Goal: Task Accomplishment & Management: Manage account settings

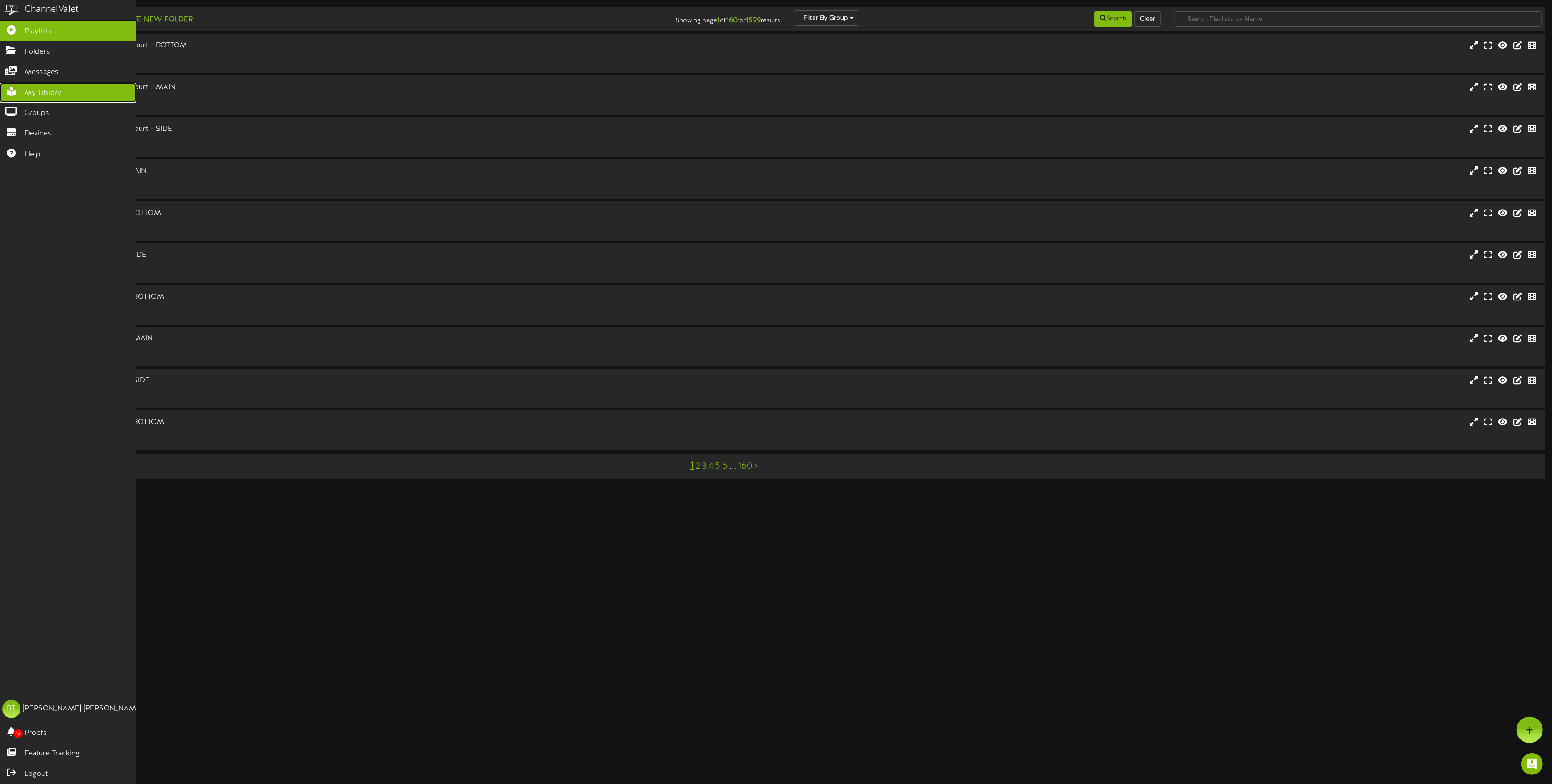
click at [72, 90] on link "My Library" at bounding box center [68, 93] width 136 height 20
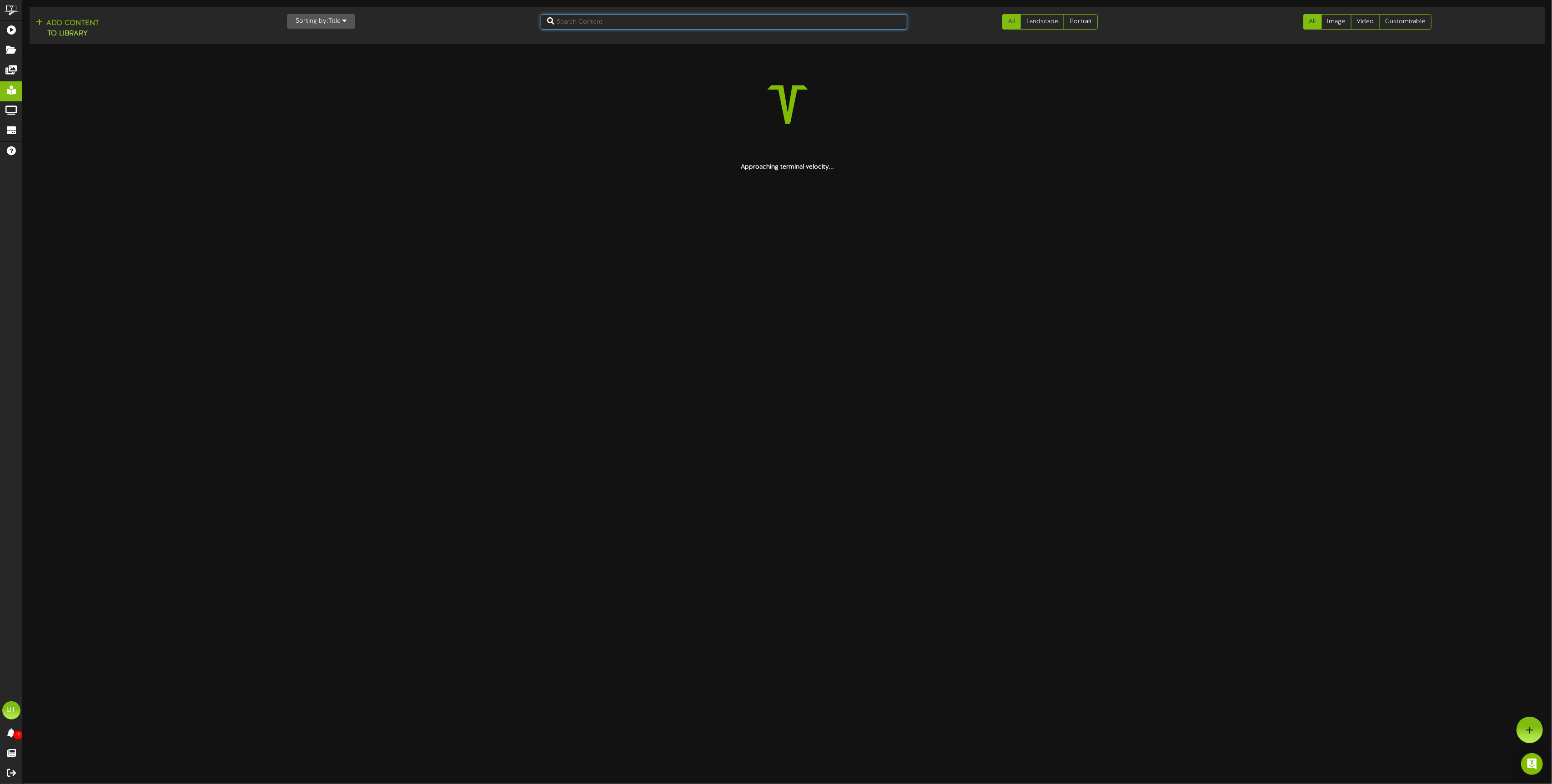
click at [720, 25] on input "text" at bounding box center [724, 22] width 367 height 16
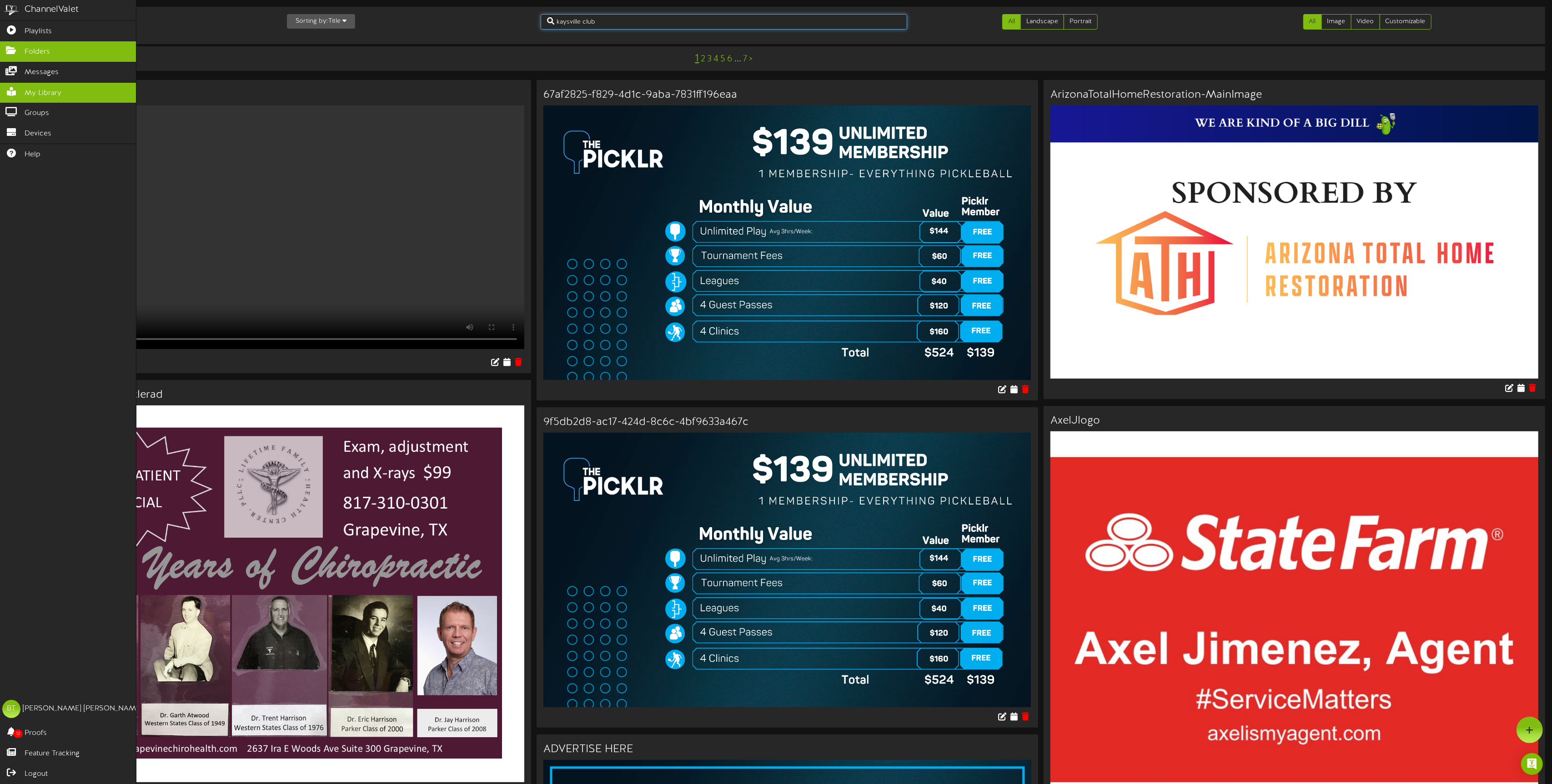
type input "kaysville club"
click at [8, 61] on link "Folders" at bounding box center [68, 52] width 136 height 20
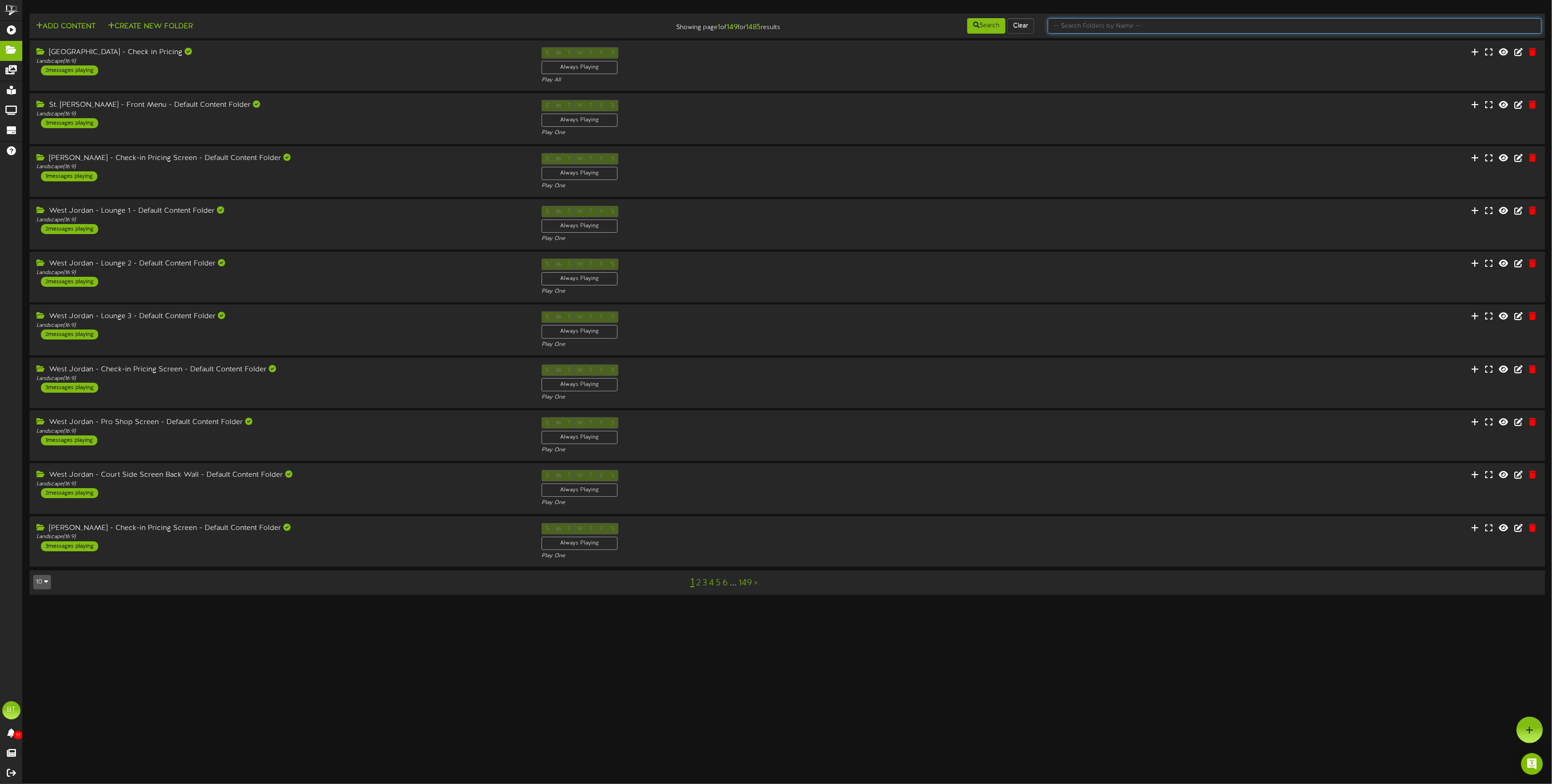
click at [1225, 23] on input "text" at bounding box center [1295, 26] width 494 height 16
type input "c"
type input "club content"
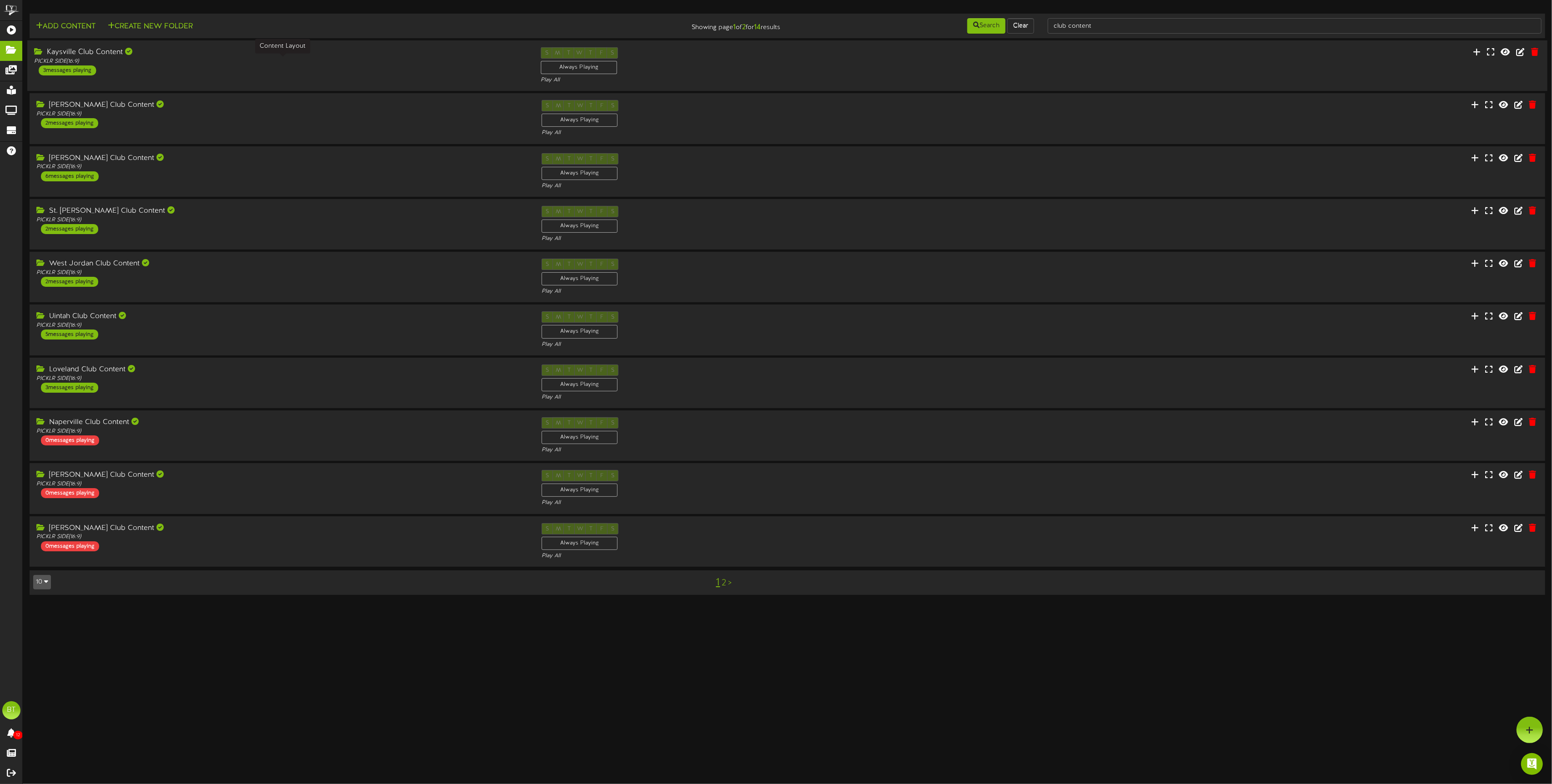
click at [149, 63] on div "PICKLR SIDE ( 16:9 )" at bounding box center [281, 61] width 493 height 8
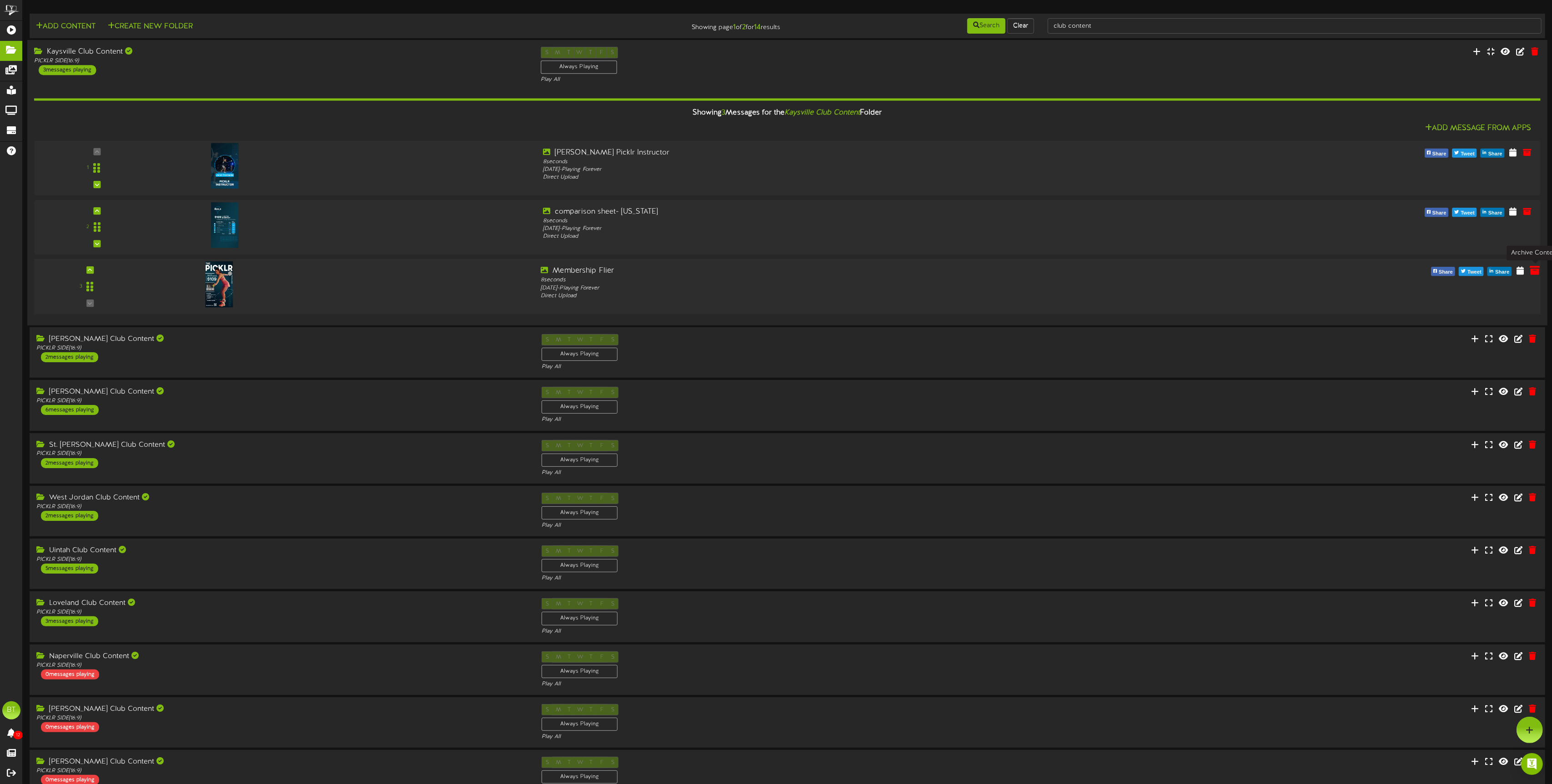
click at [1531, 270] on icon at bounding box center [1535, 270] width 10 height 10
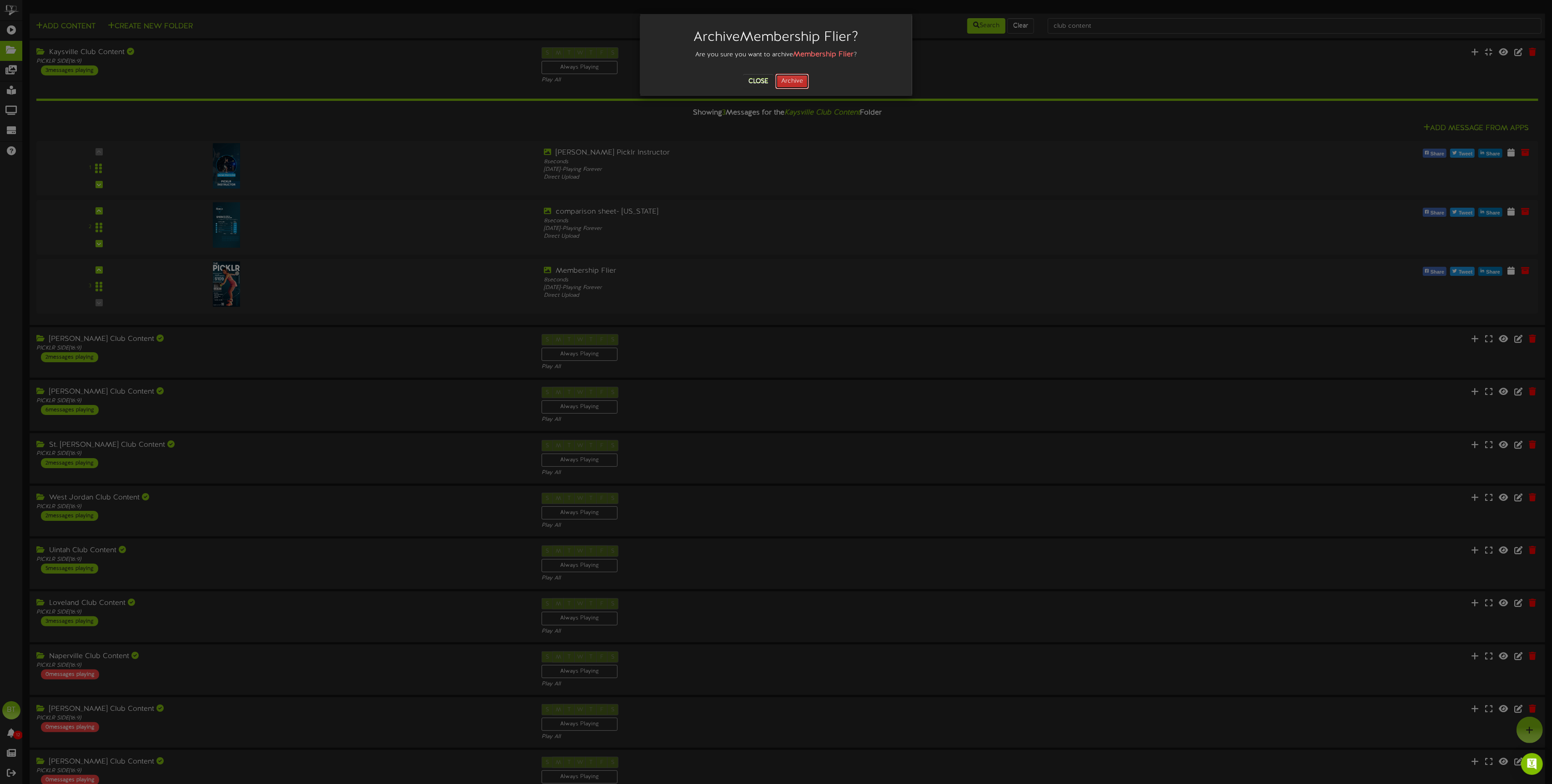
click at [792, 81] on button "Archive" at bounding box center [792, 81] width 34 height 16
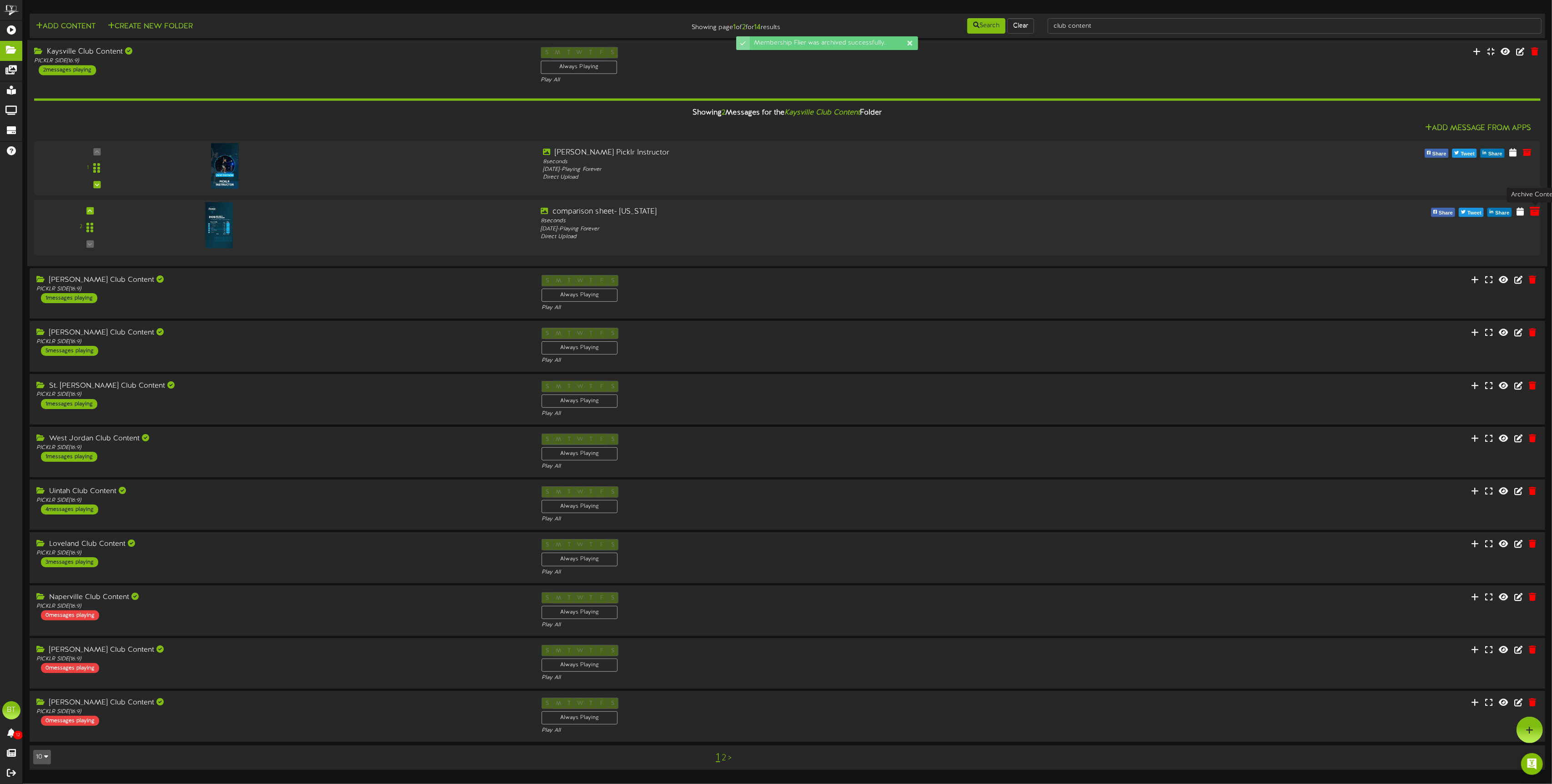
click at [1530, 213] on icon at bounding box center [1535, 211] width 10 height 10
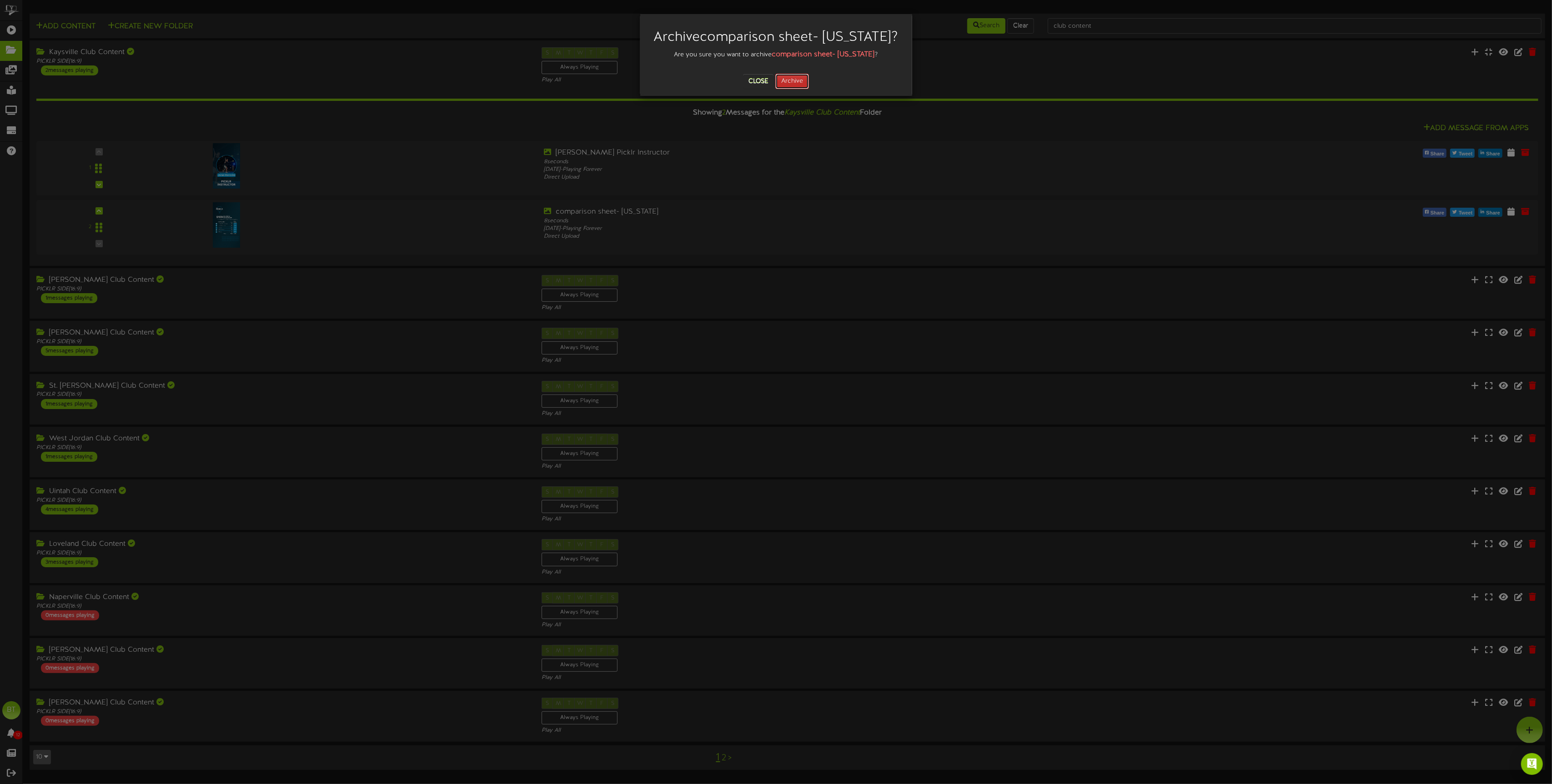
click at [778, 81] on button "Archive" at bounding box center [792, 81] width 34 height 16
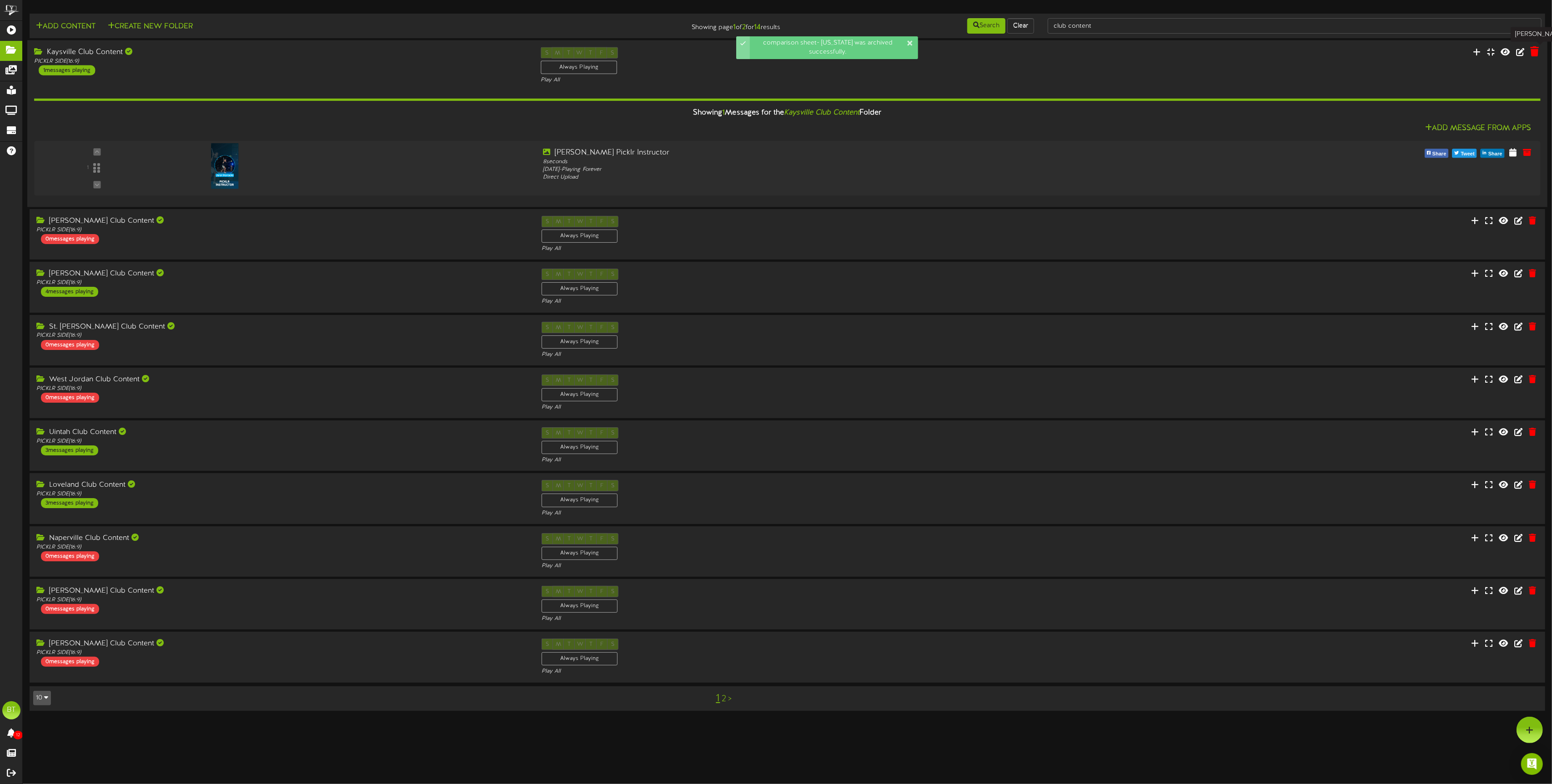
click at [1535, 52] on icon at bounding box center [1535, 51] width 8 height 10
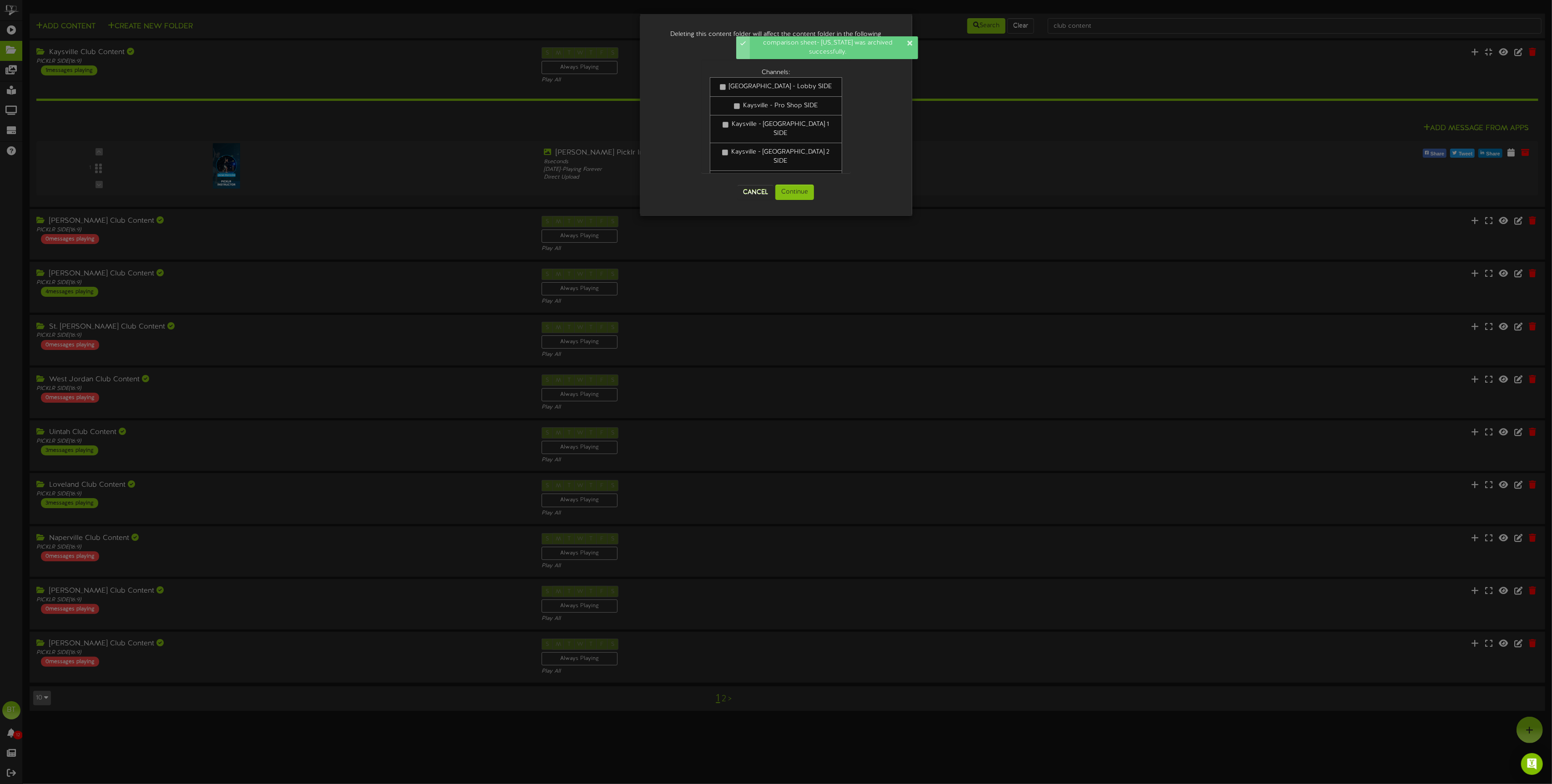
click at [472, 157] on div "Deleting this content folder will affect the content folder in the following pl…" at bounding box center [776, 392] width 1552 height 784
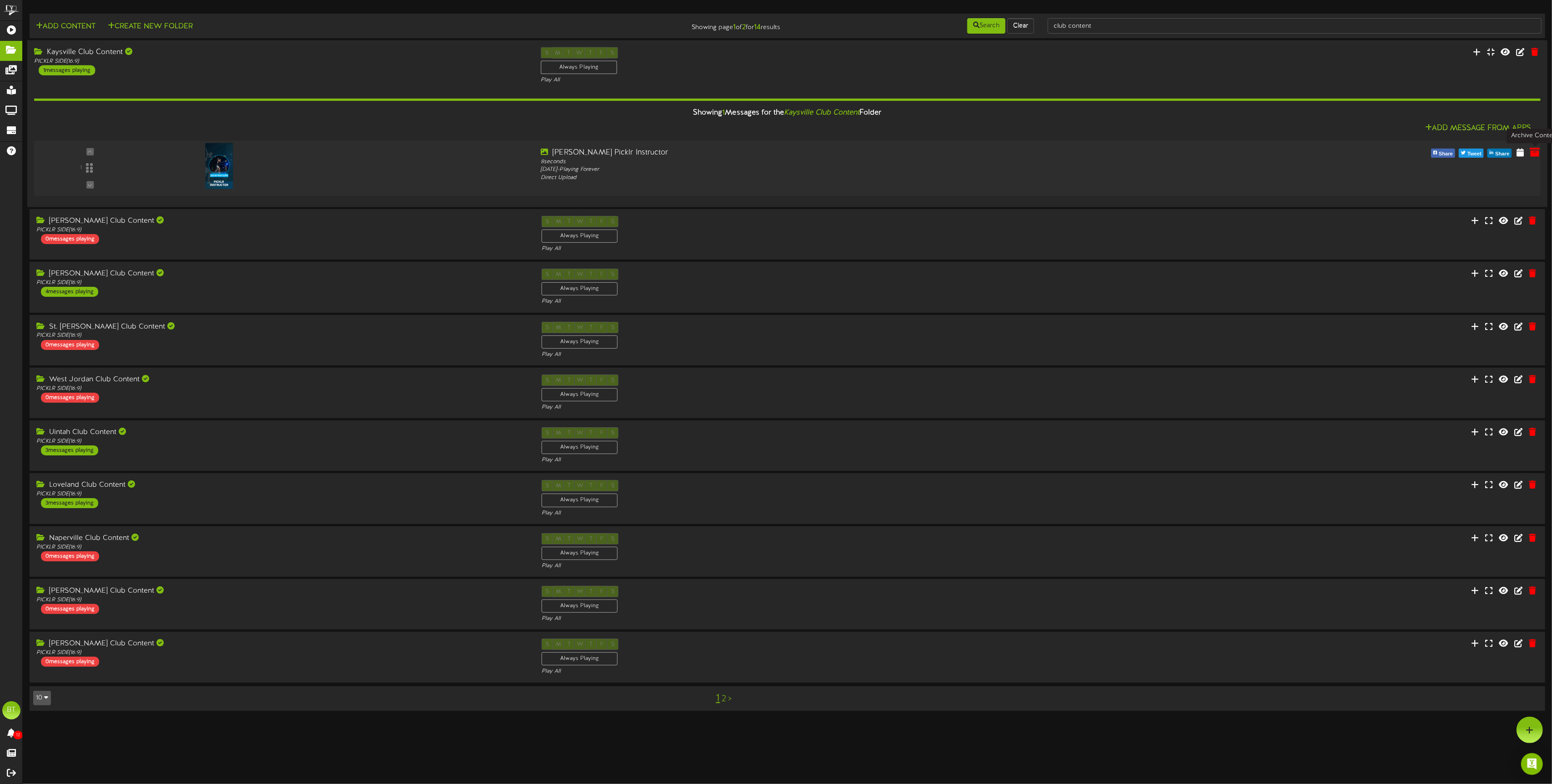
click at [1533, 151] on icon at bounding box center [1535, 152] width 10 height 10
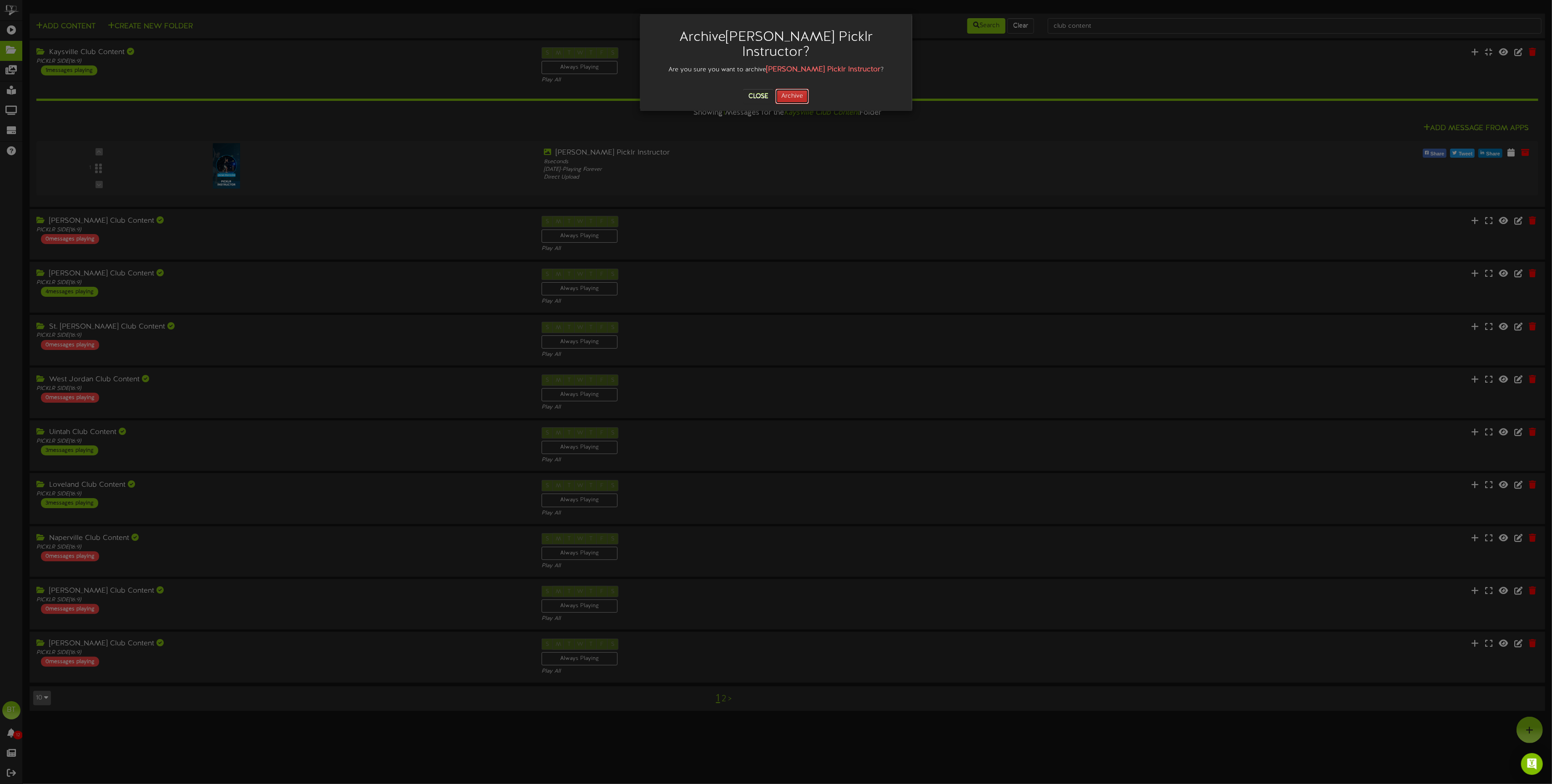
click at [791, 96] on button "Archive" at bounding box center [792, 96] width 34 height 16
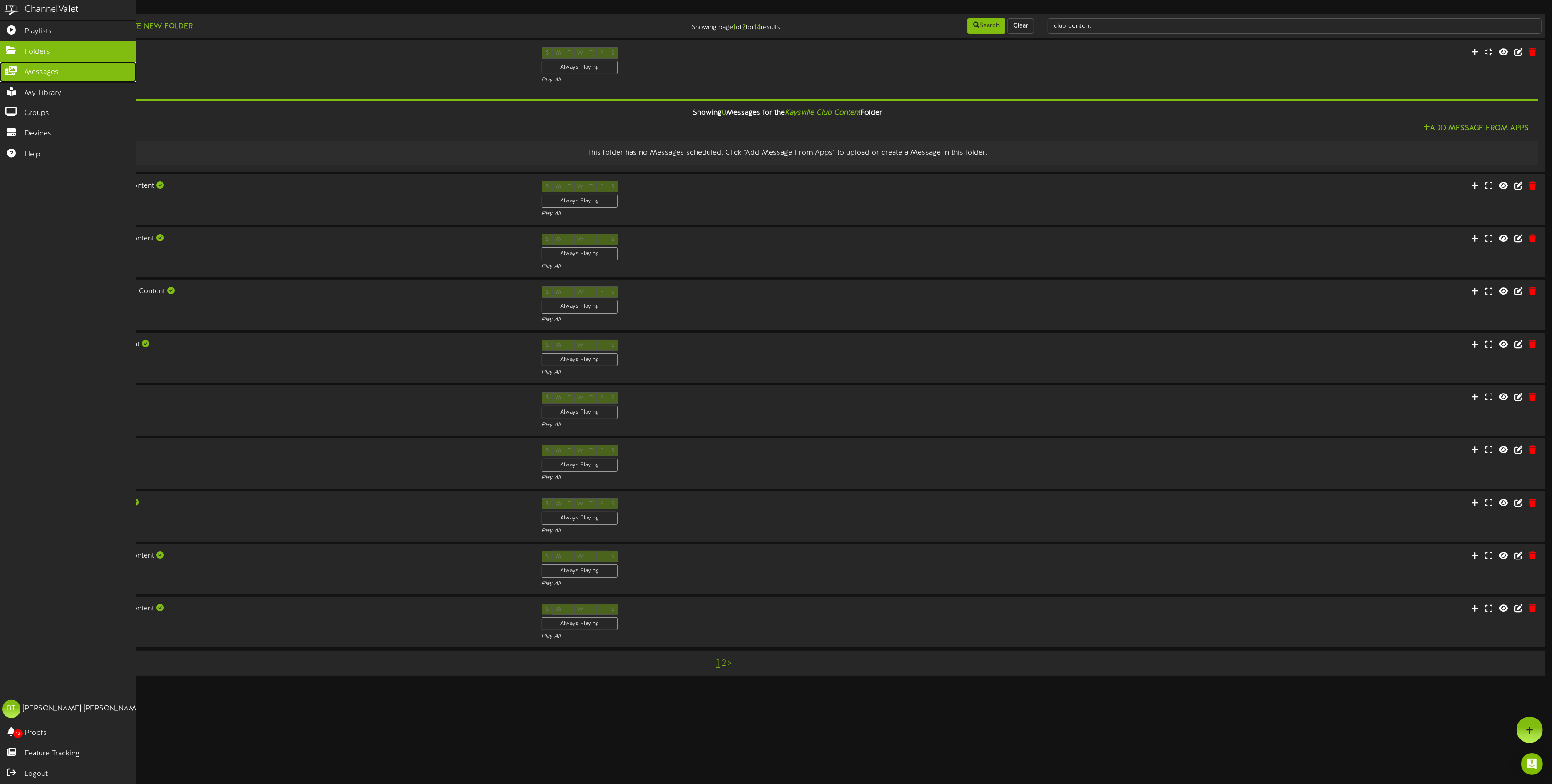
click at [34, 75] on span "Messages" at bounding box center [42, 72] width 34 height 10
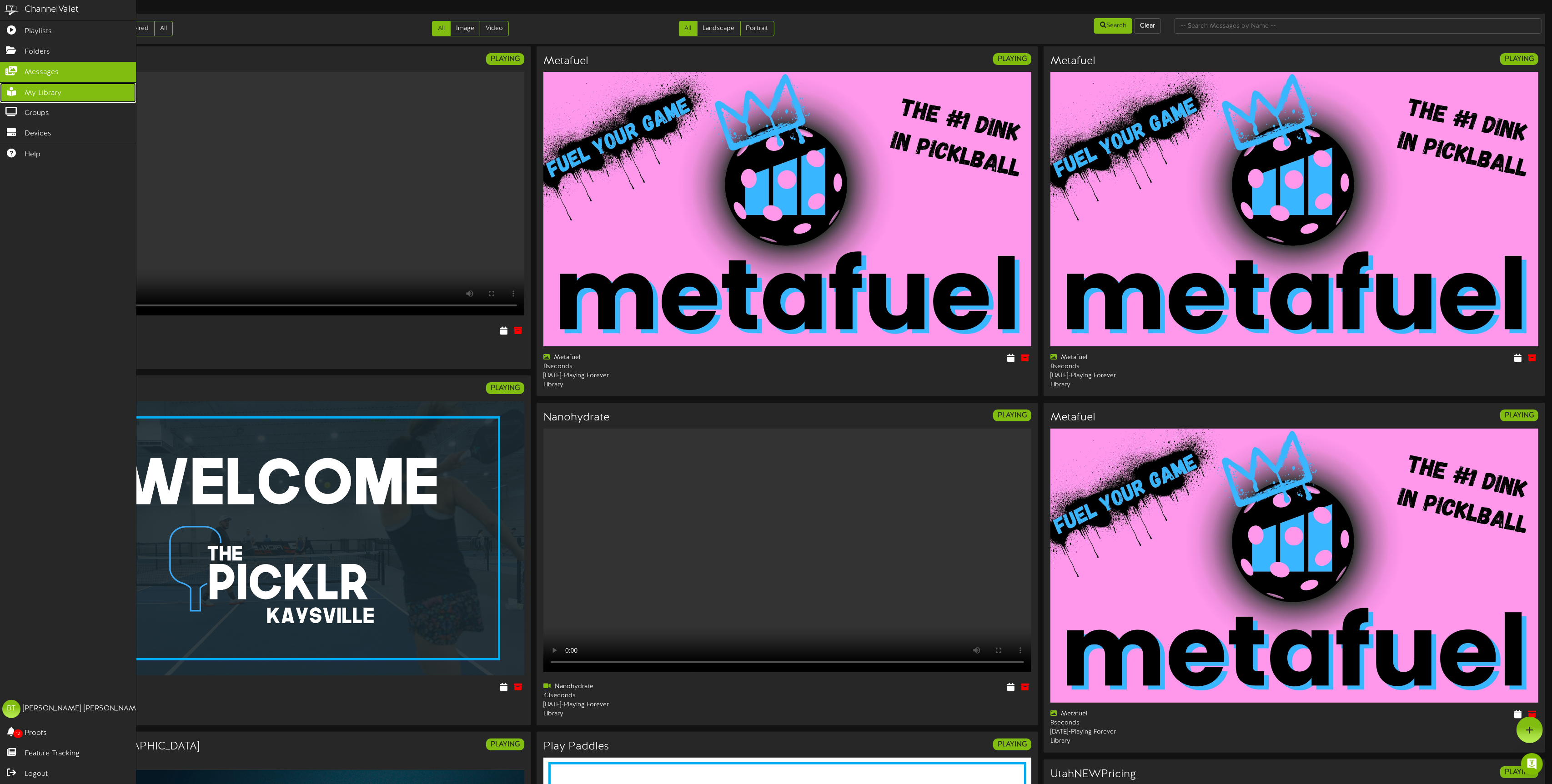
click at [14, 94] on icon at bounding box center [11, 90] width 23 height 7
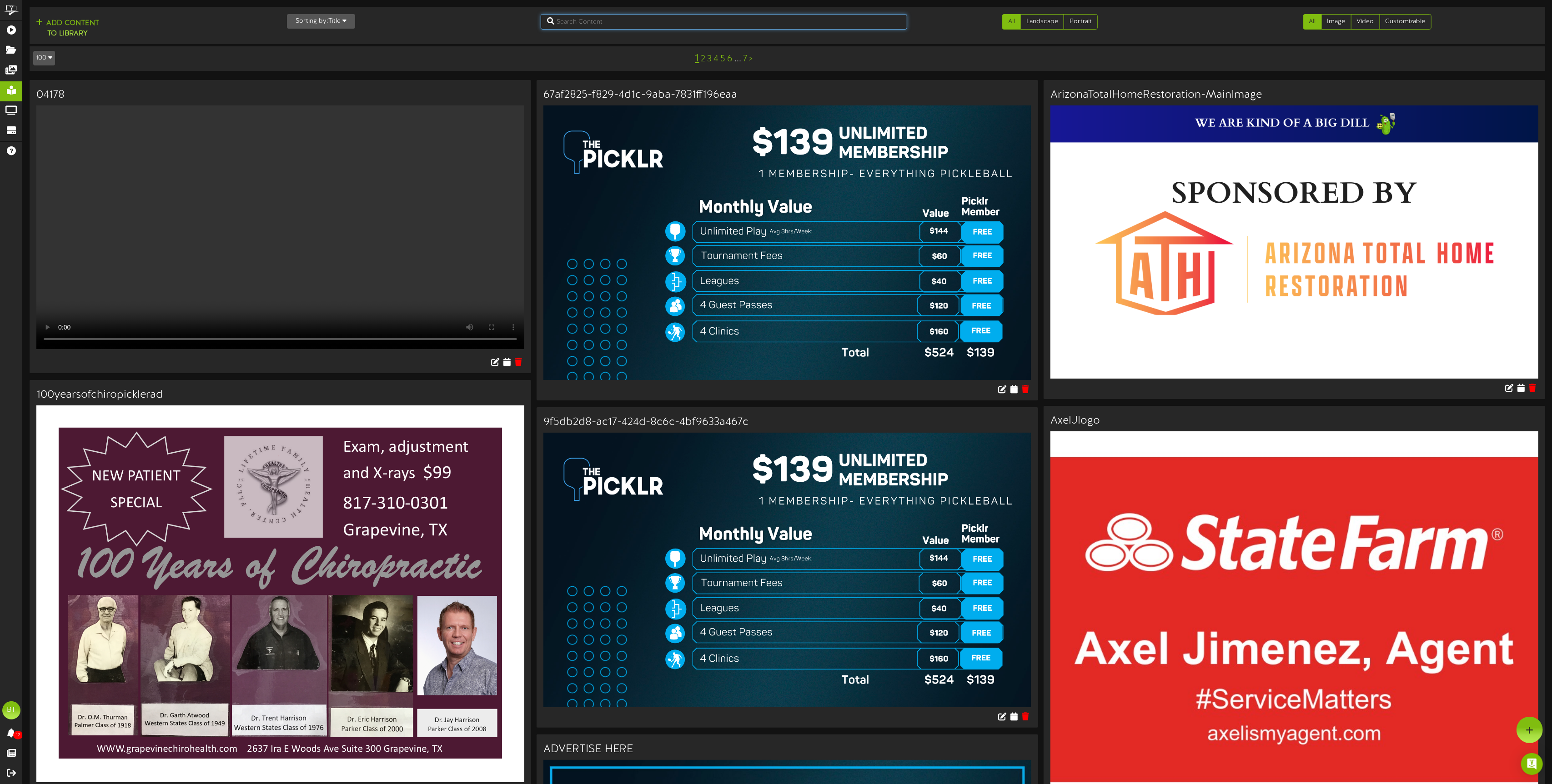
click at [647, 23] on input "text" at bounding box center [724, 22] width 367 height 16
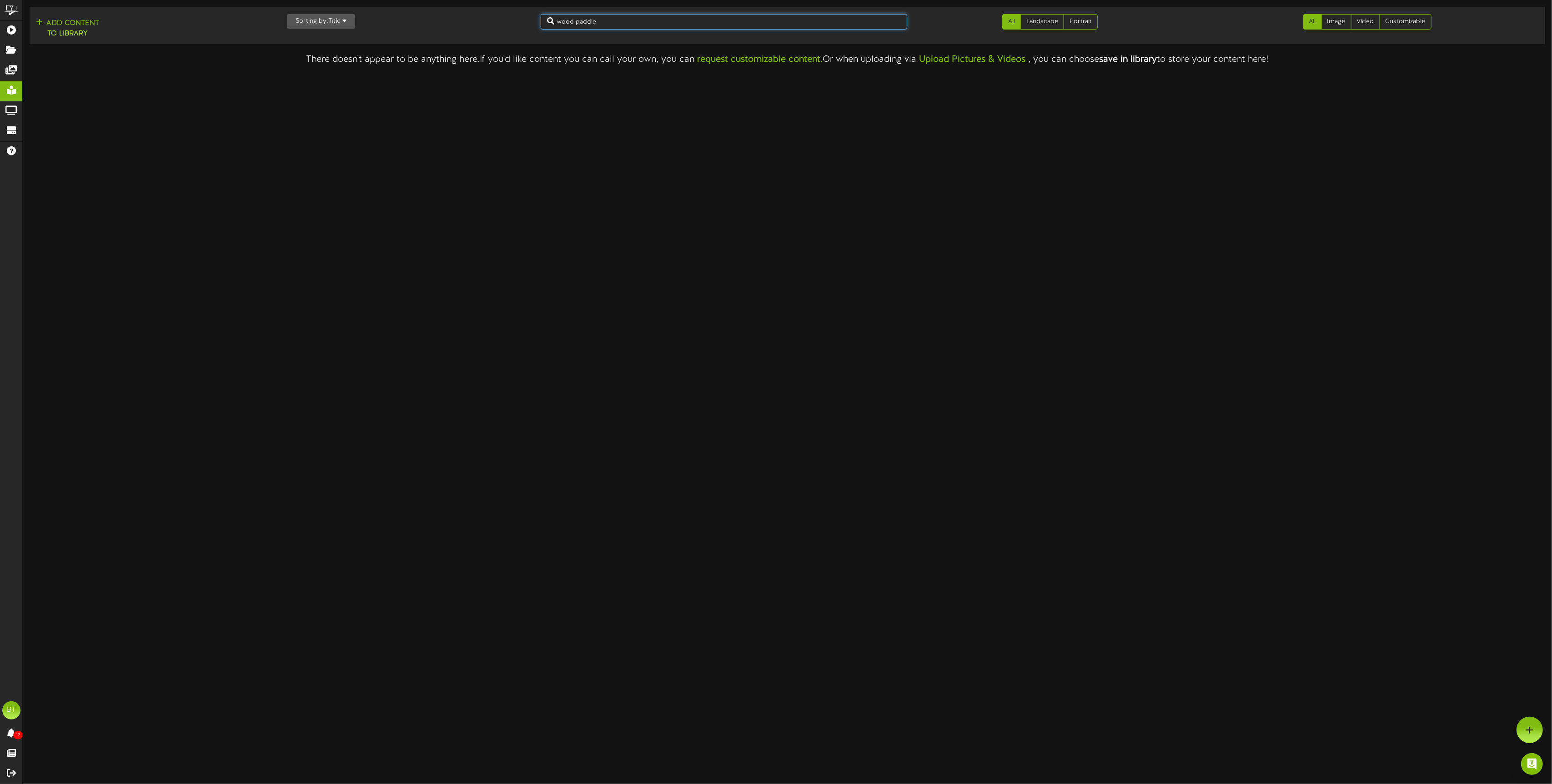
click at [631, 25] on input "wood paddle" at bounding box center [724, 22] width 367 height 16
drag, startPoint x: 611, startPoint y: 22, endPoint x: 551, endPoint y: 22, distance: 60.0
click at [551, 22] on input "wood paddle" at bounding box center [724, 22] width 367 height 16
type input "w"
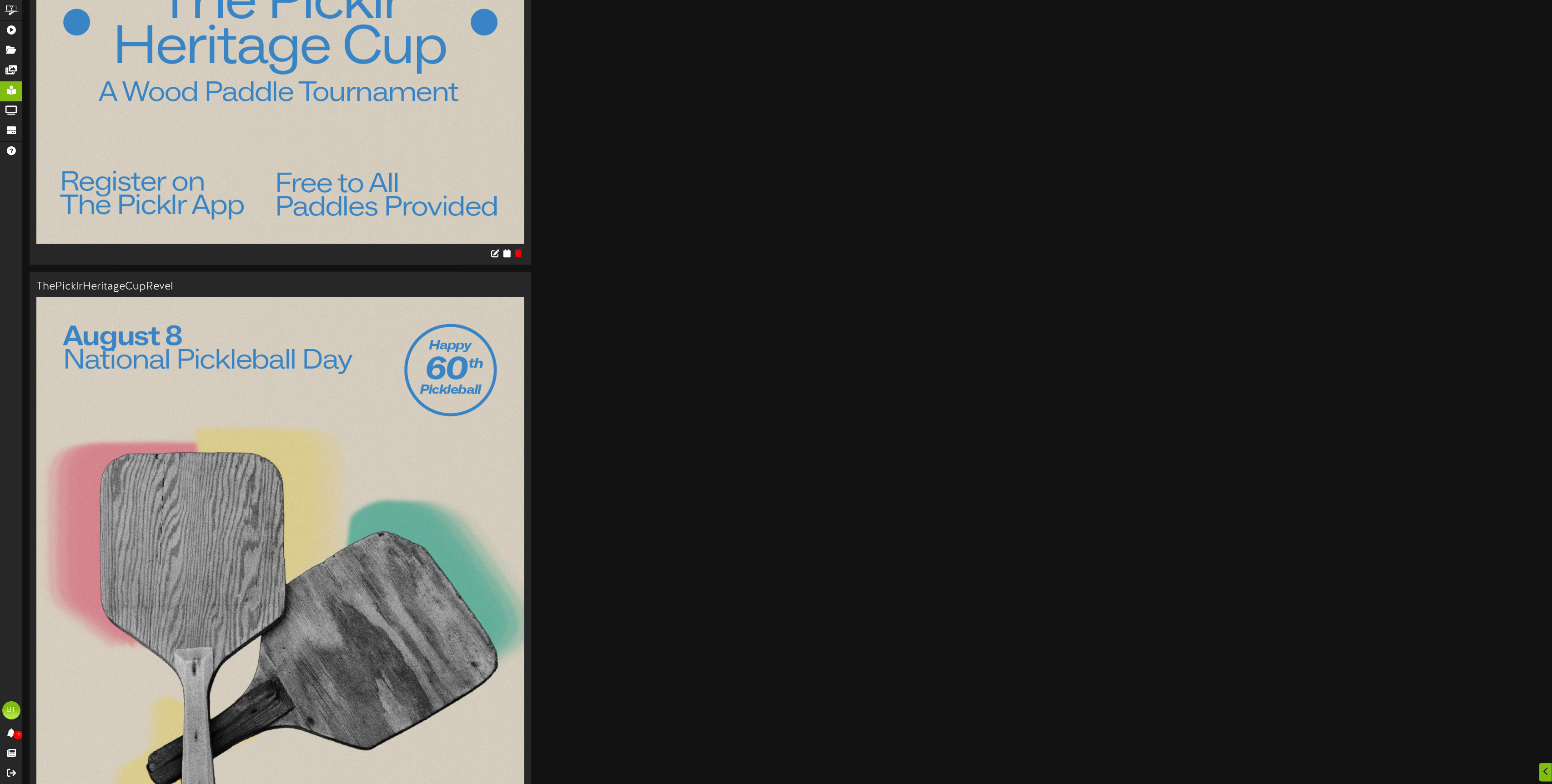
scroll to position [642, 0]
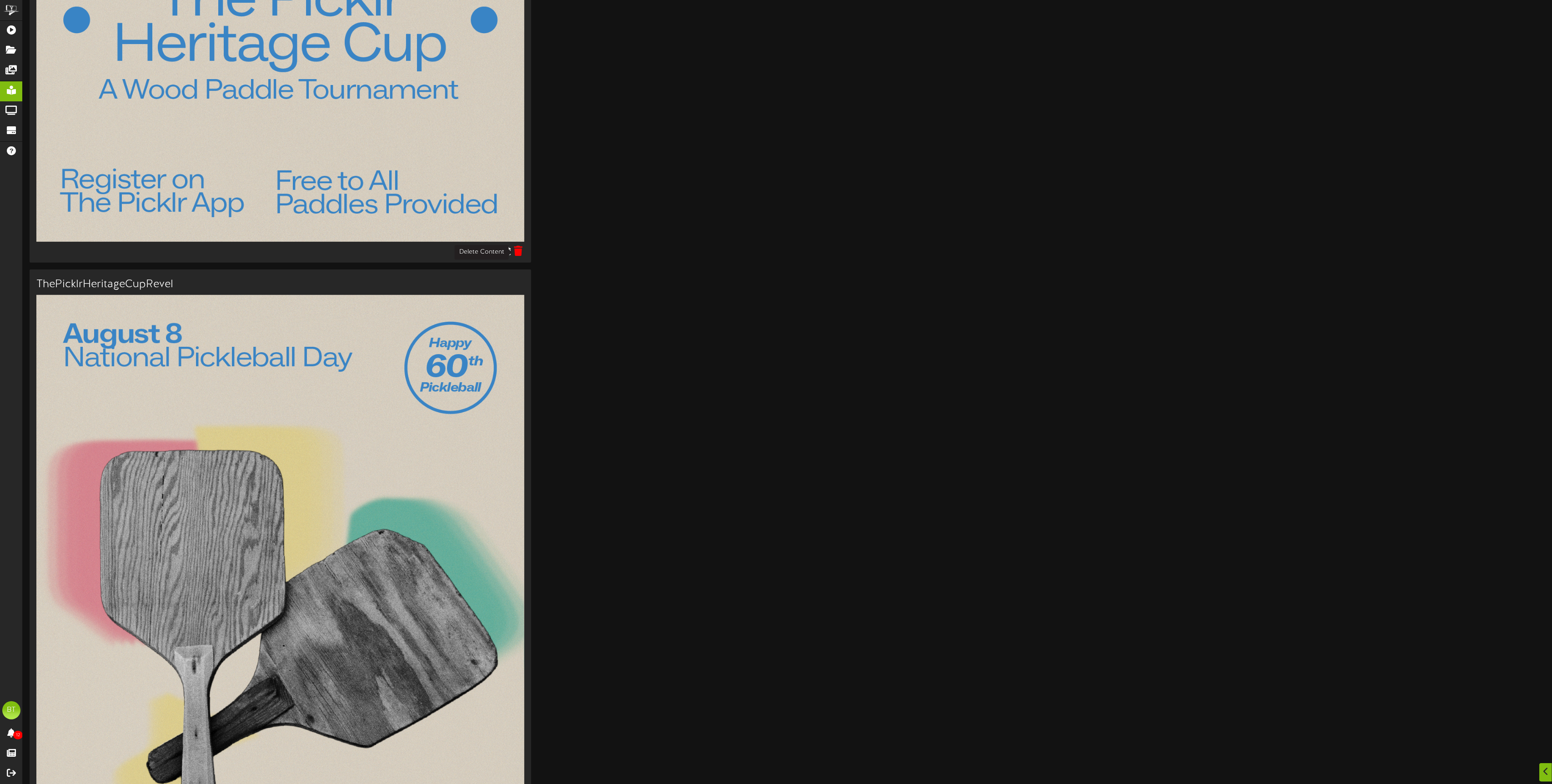
click at [519, 252] on icon at bounding box center [518, 250] width 8 height 10
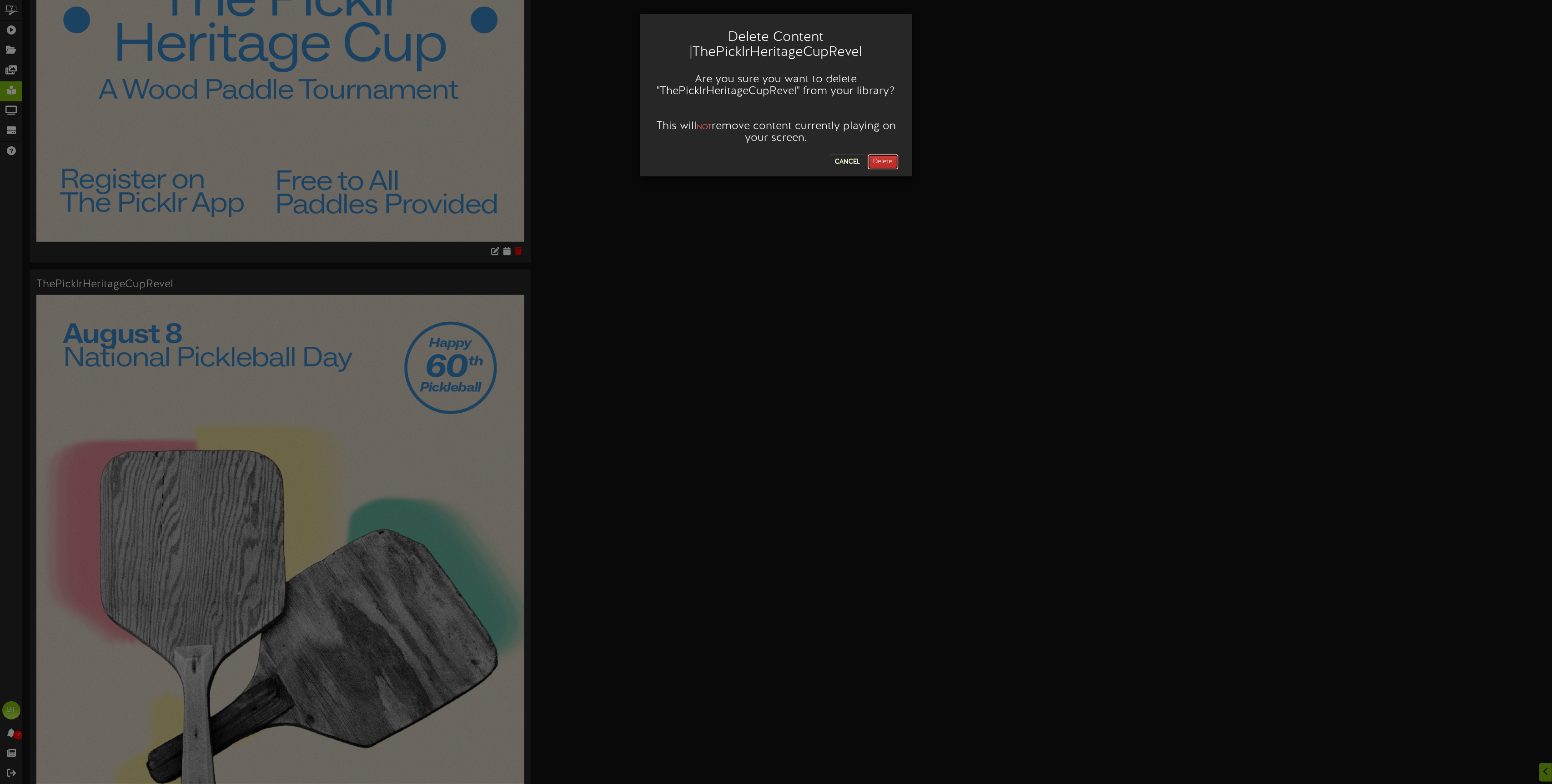
click at [876, 158] on button "Delete" at bounding box center [883, 162] width 31 height 16
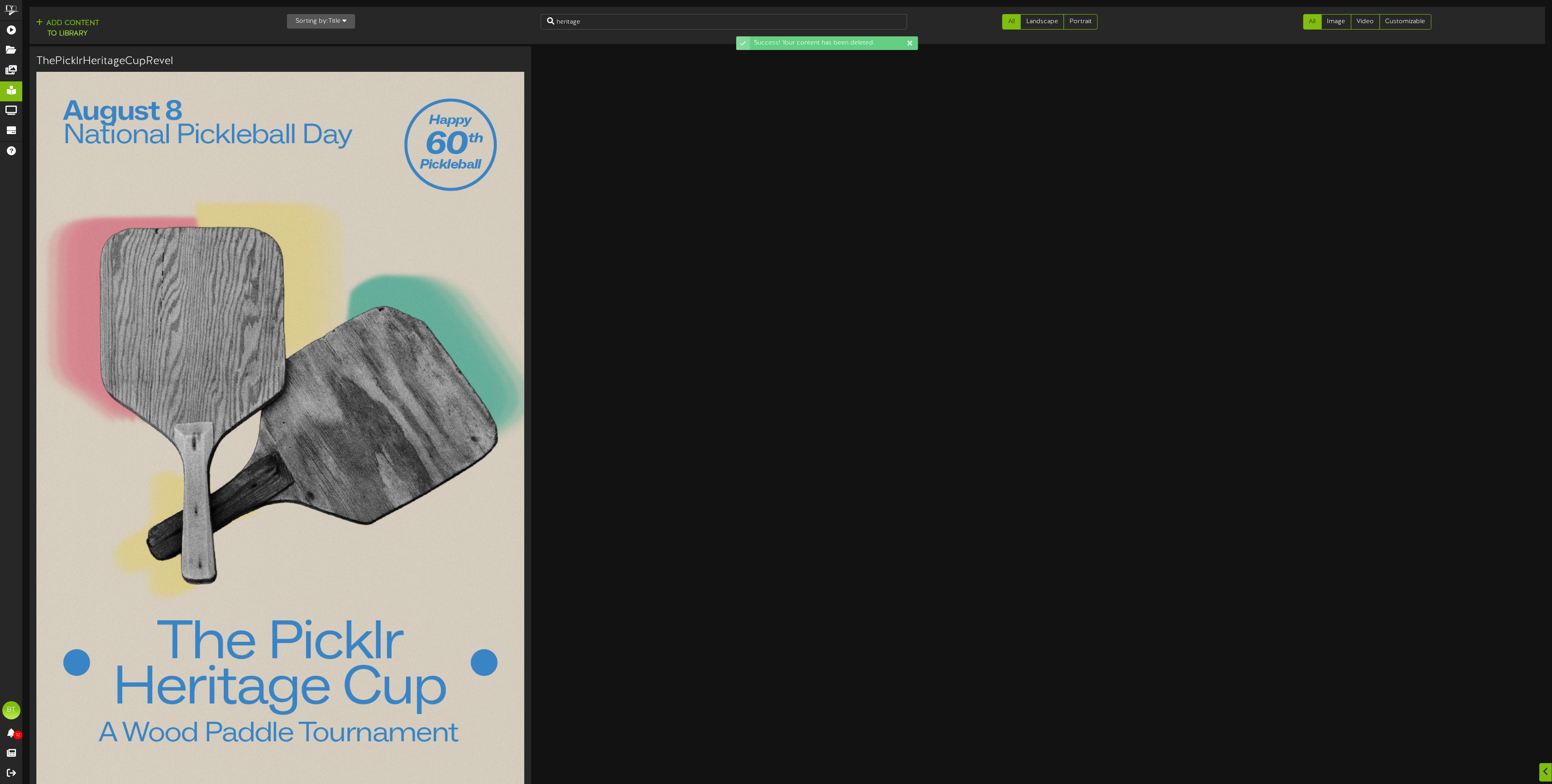
scroll to position [128, 0]
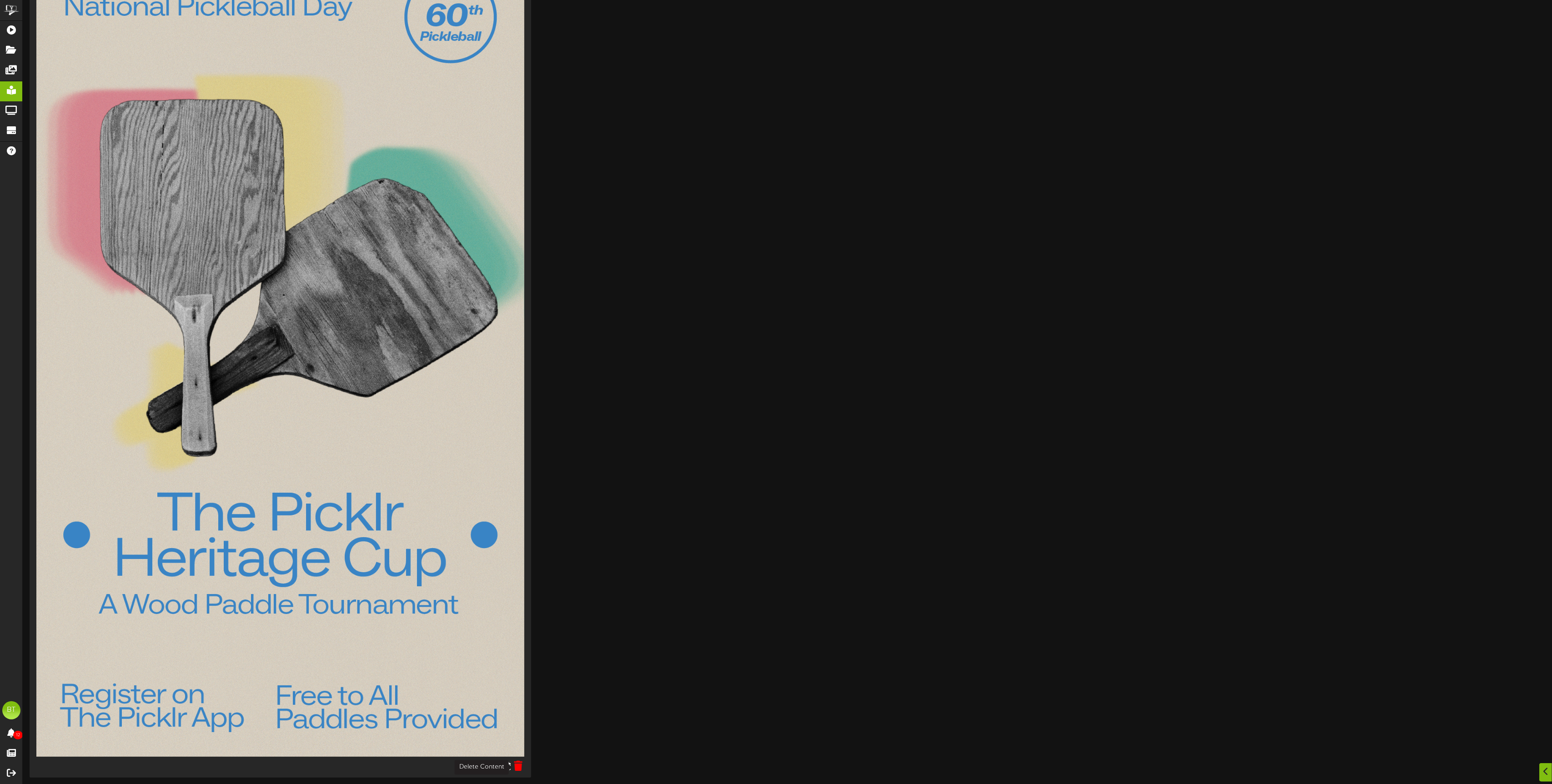
click at [521, 767] on icon at bounding box center [518, 765] width 8 height 10
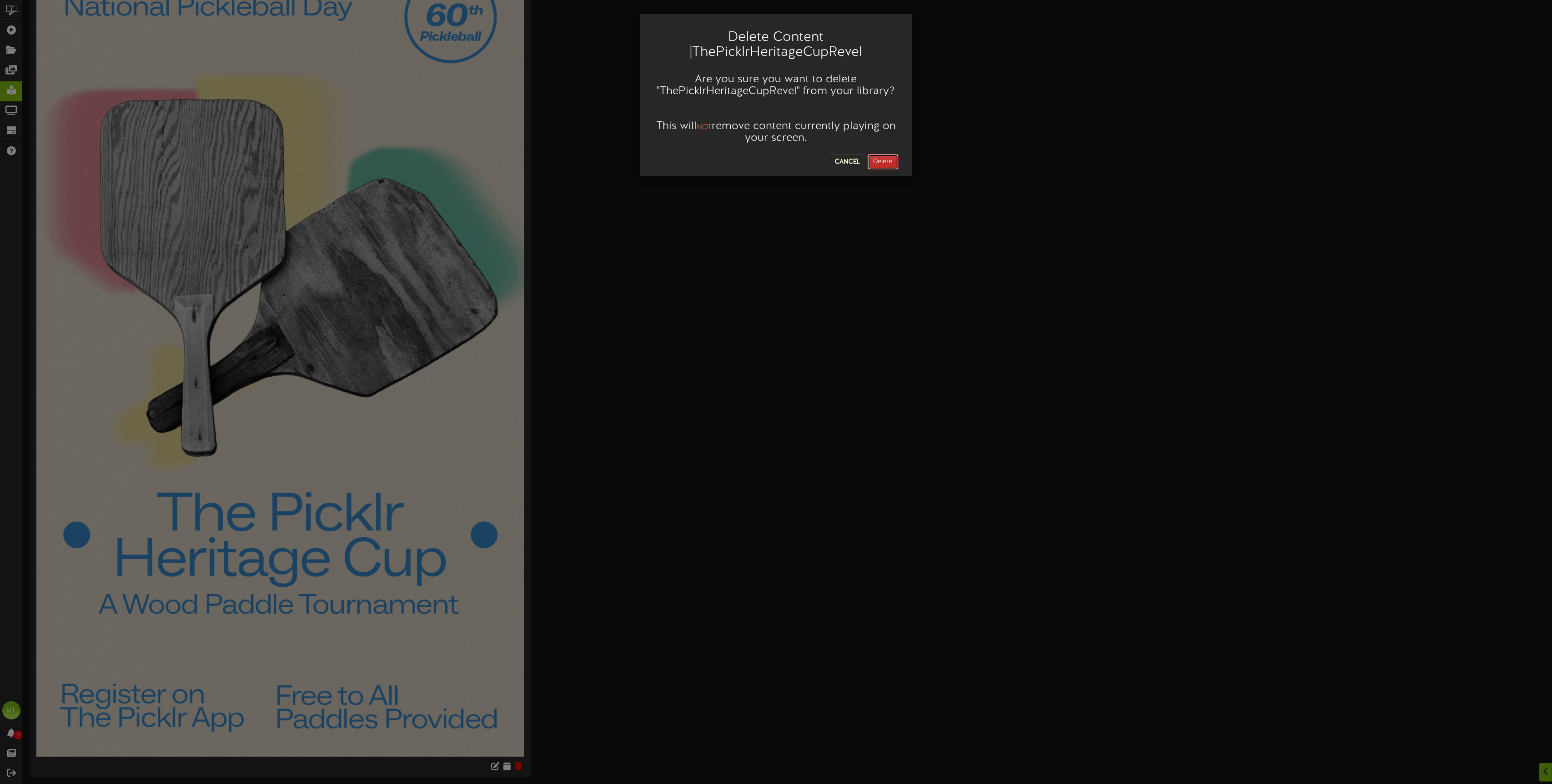
click at [891, 155] on button "Delete" at bounding box center [883, 162] width 31 height 16
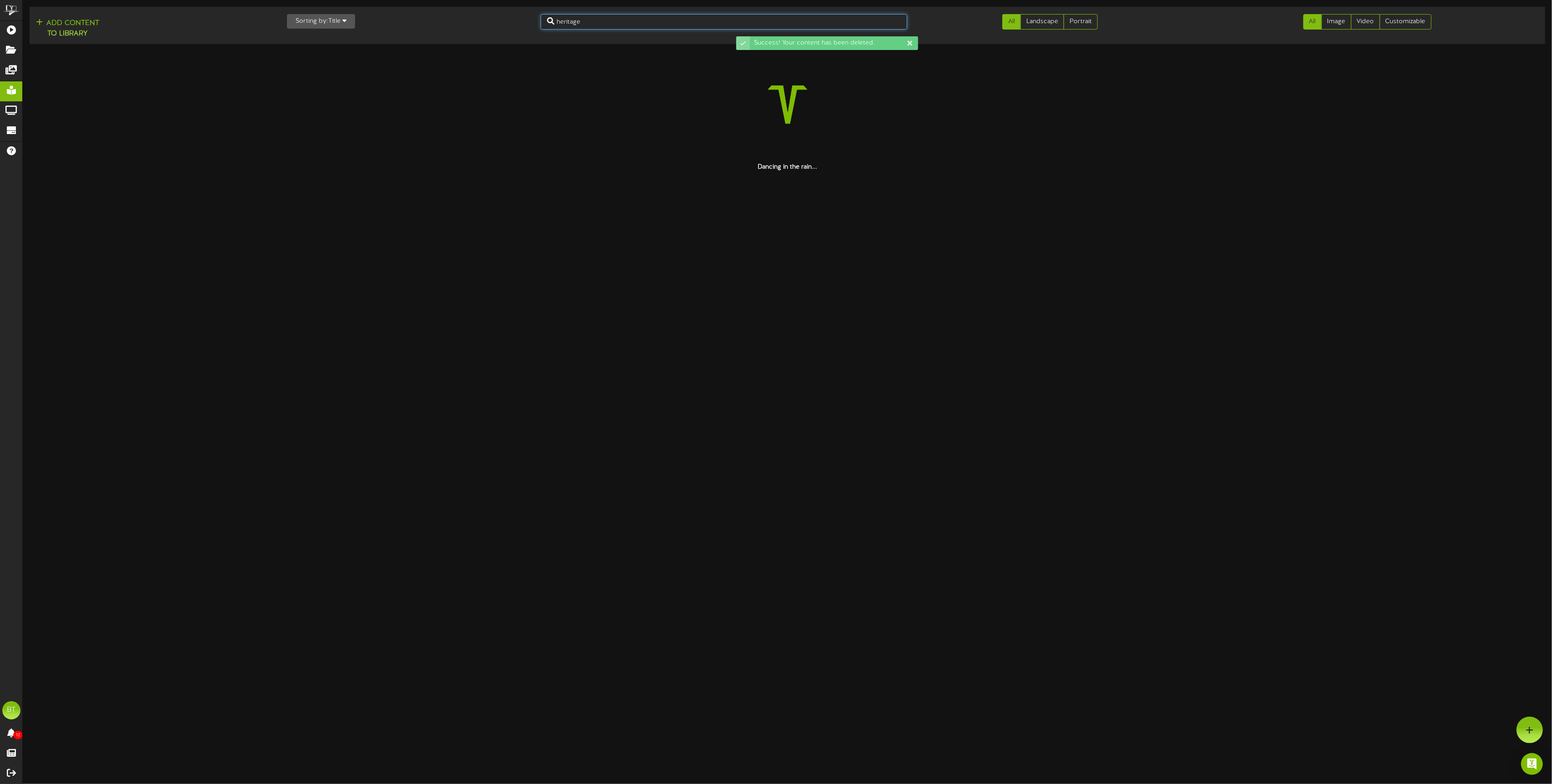
click at [607, 18] on input "heritage" at bounding box center [724, 22] width 367 height 16
type input "mlp"
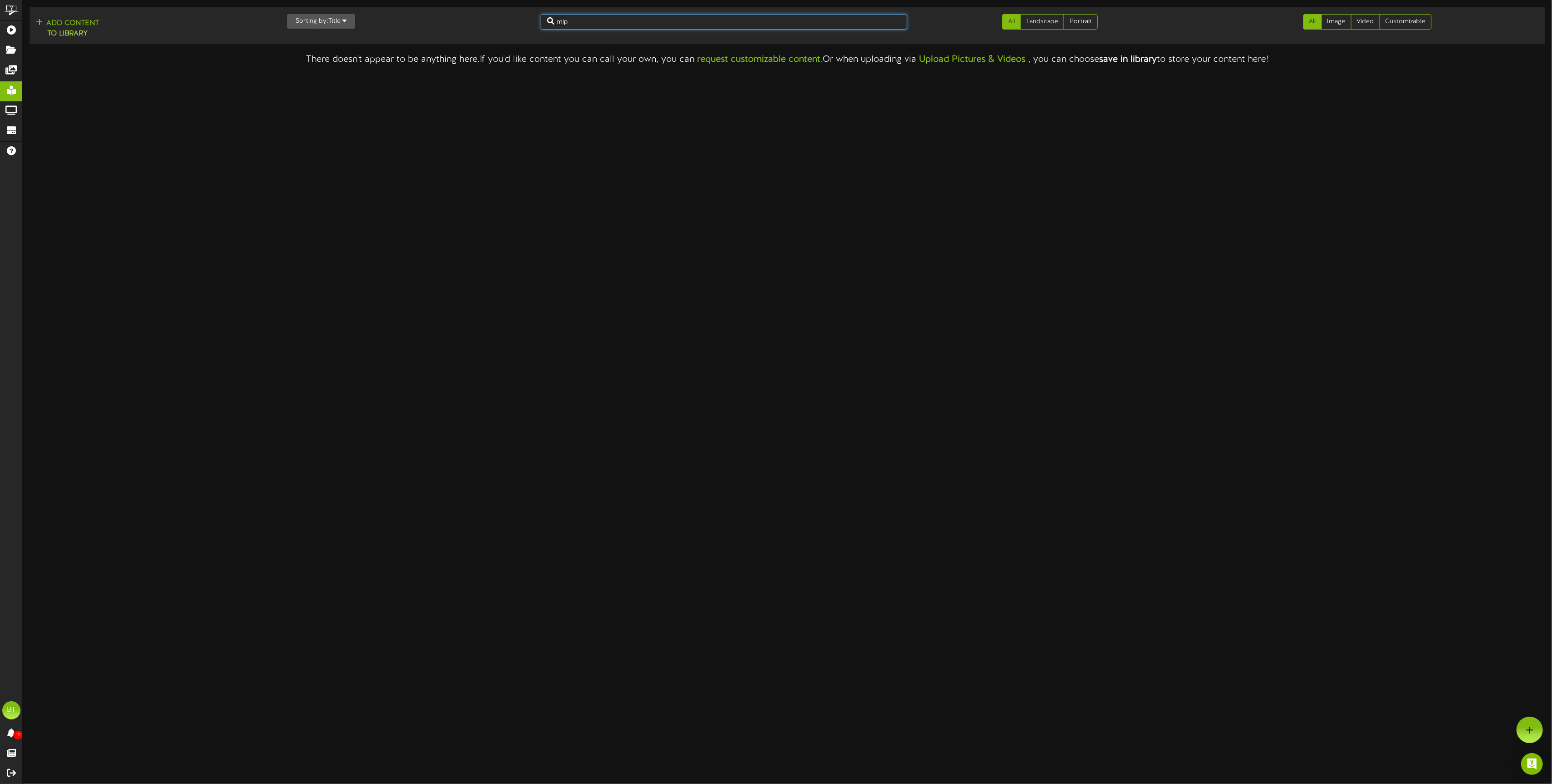
drag, startPoint x: 581, startPoint y: 20, endPoint x: 509, endPoint y: 25, distance: 72.2
click at [509, 25] on div "Add Content to Library Sorting by: Title Newest Oldest Title mlp All Landscape …" at bounding box center [787, 25] width 1522 height 30
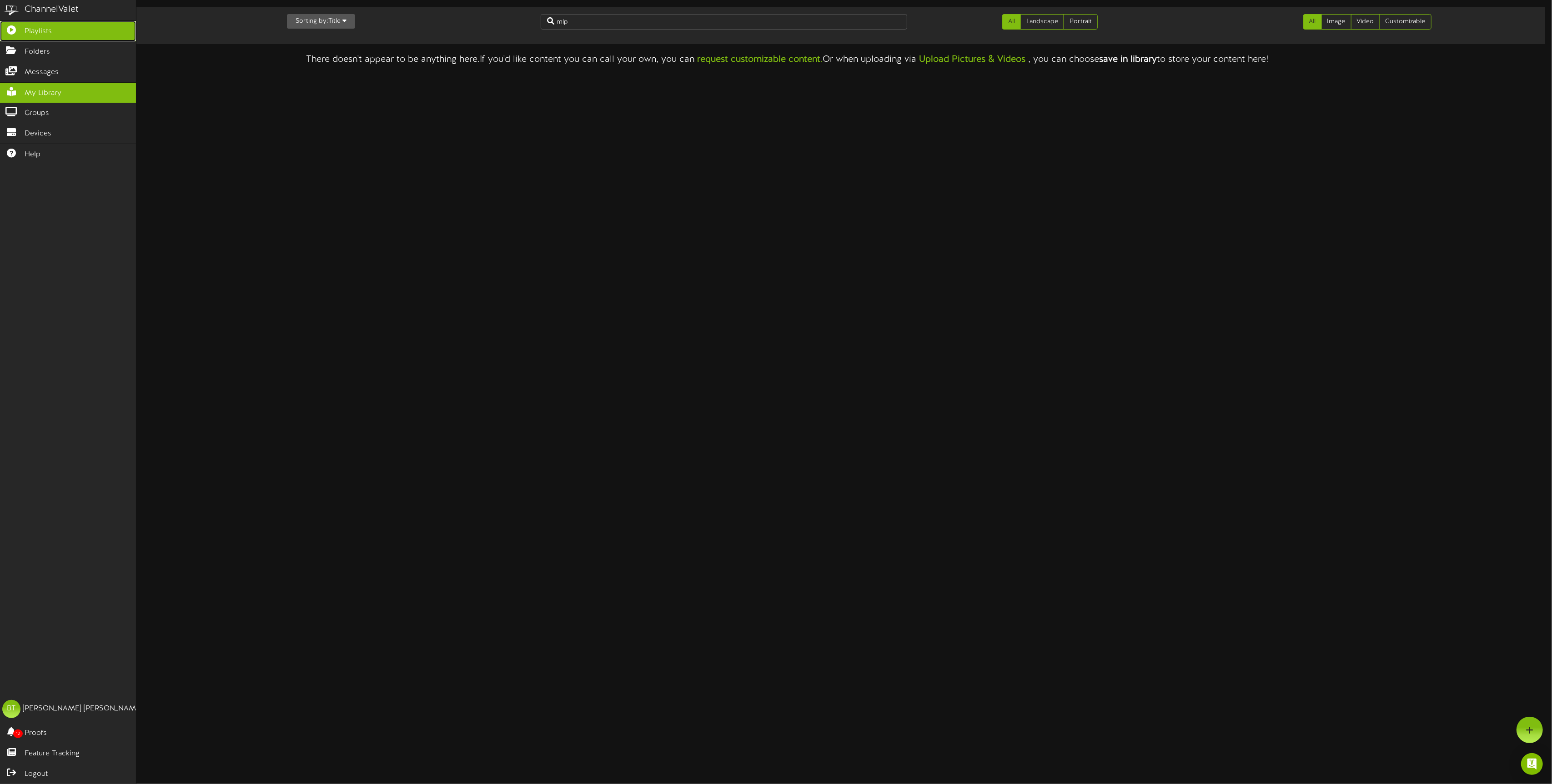
click at [19, 33] on link "Playlists" at bounding box center [68, 31] width 136 height 20
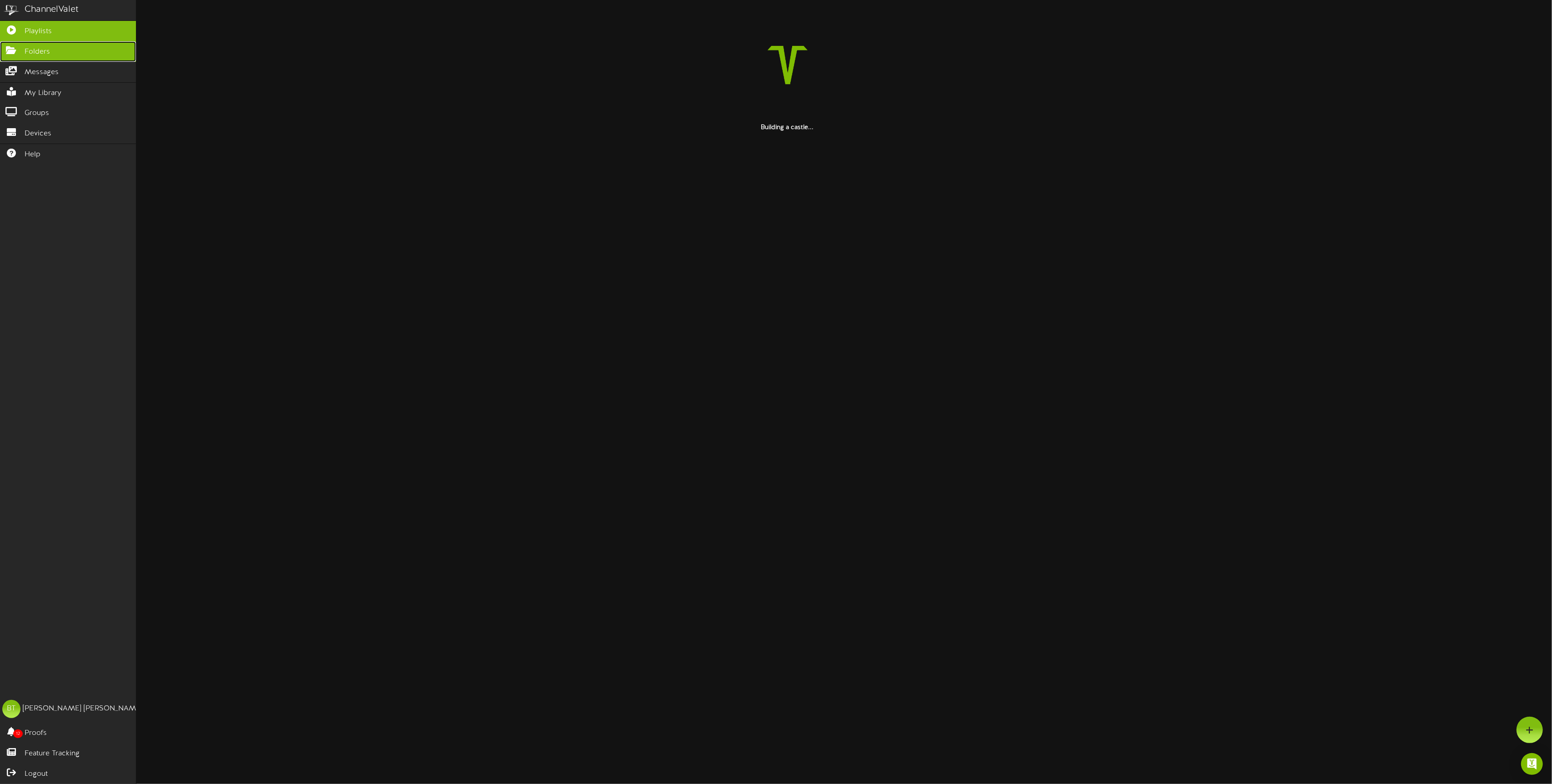
click at [24, 46] on link "Folders" at bounding box center [68, 52] width 136 height 20
